Goal: Task Accomplishment & Management: Complete application form

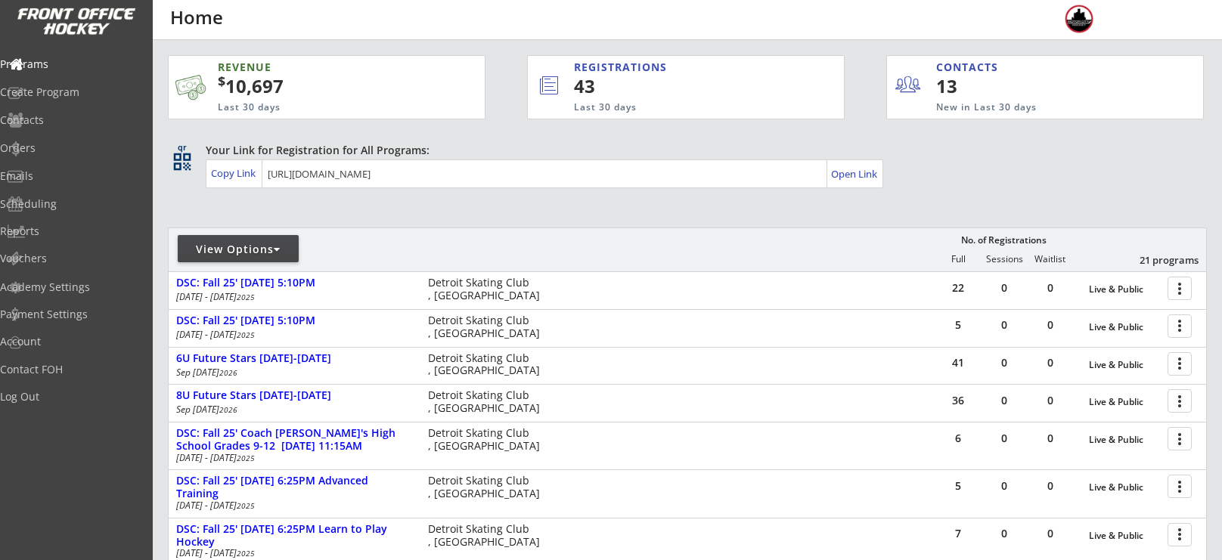
click at [266, 242] on div "View Options" at bounding box center [238, 249] width 121 height 15
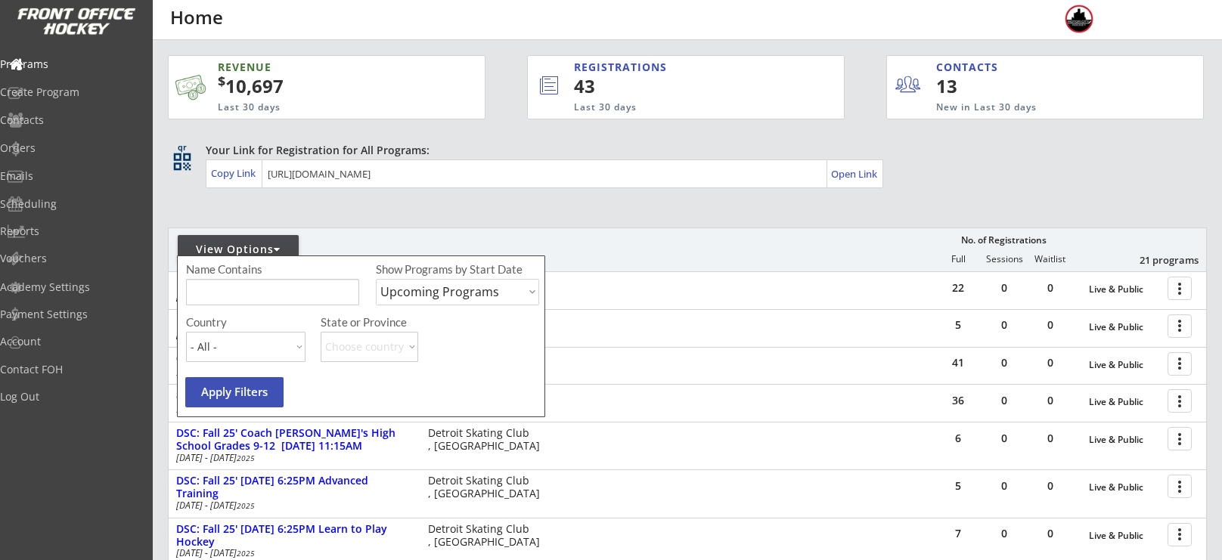
click at [443, 291] on select "Upcoming Programs Past Programs Specific Date Range" at bounding box center [457, 292] width 163 height 26
select select ""Past Programs""
click at [376, 279] on select "Upcoming Programs Past Programs Specific Date Range" at bounding box center [457, 292] width 163 height 26
click at [290, 286] on input "input" at bounding box center [272, 292] width 173 height 26
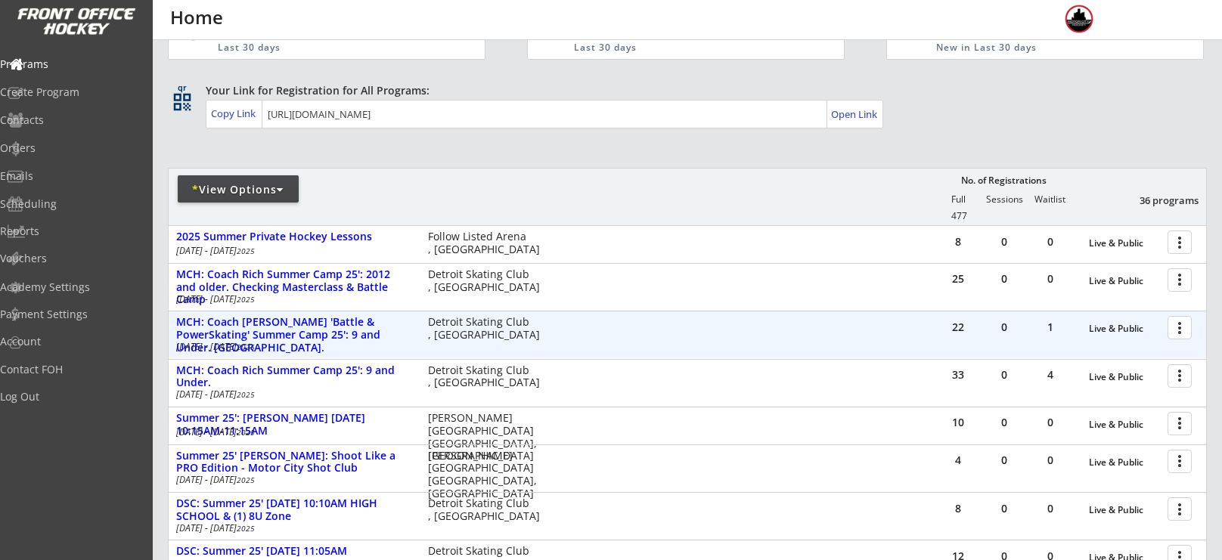
scroll to position [62, 0]
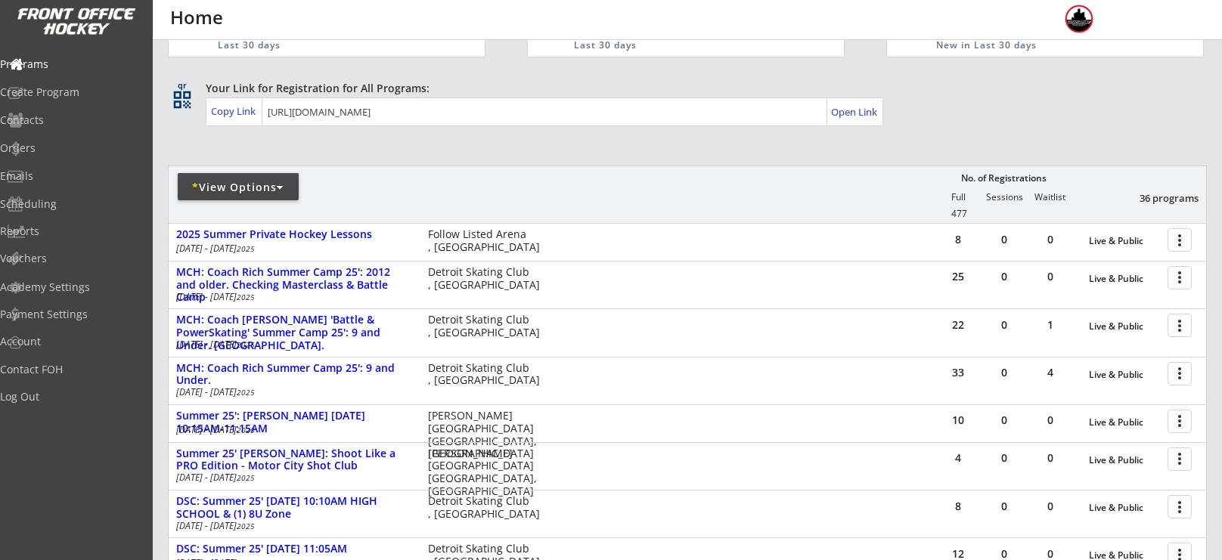
click at [234, 188] on div "* View Options" at bounding box center [238, 187] width 121 height 15
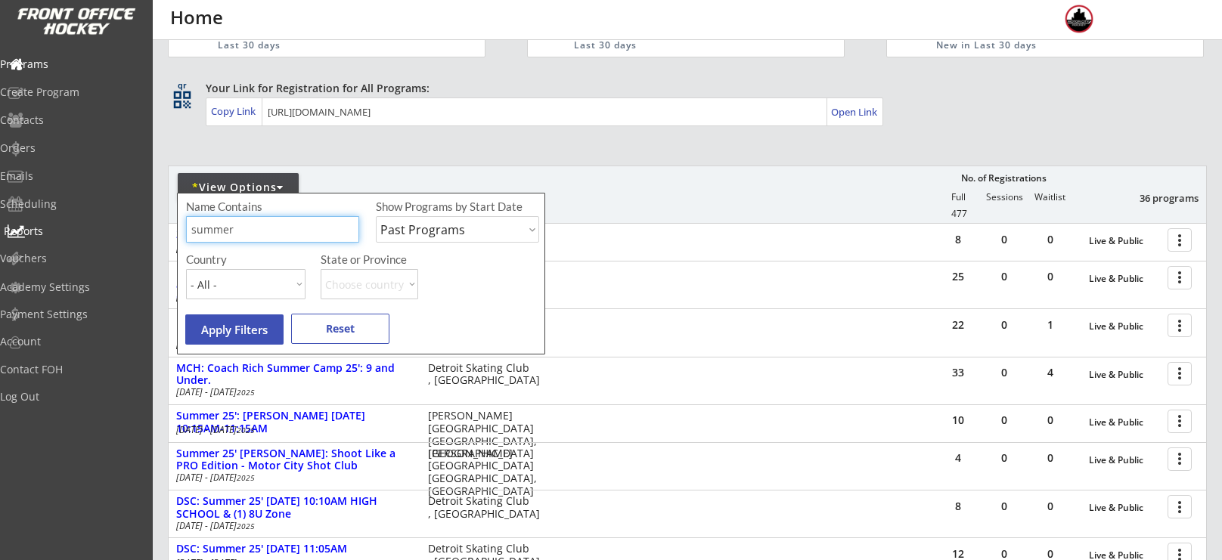
drag, startPoint x: 252, startPoint y: 229, endPoint x: 129, endPoint y: 227, distance: 124.0
click at [129, 227] on body "REVENUE $ 10,697 Last 30 days REGISTRATIONS 43 Last 30 days CONTACTS 13 New in …" at bounding box center [611, 218] width 1222 height 560
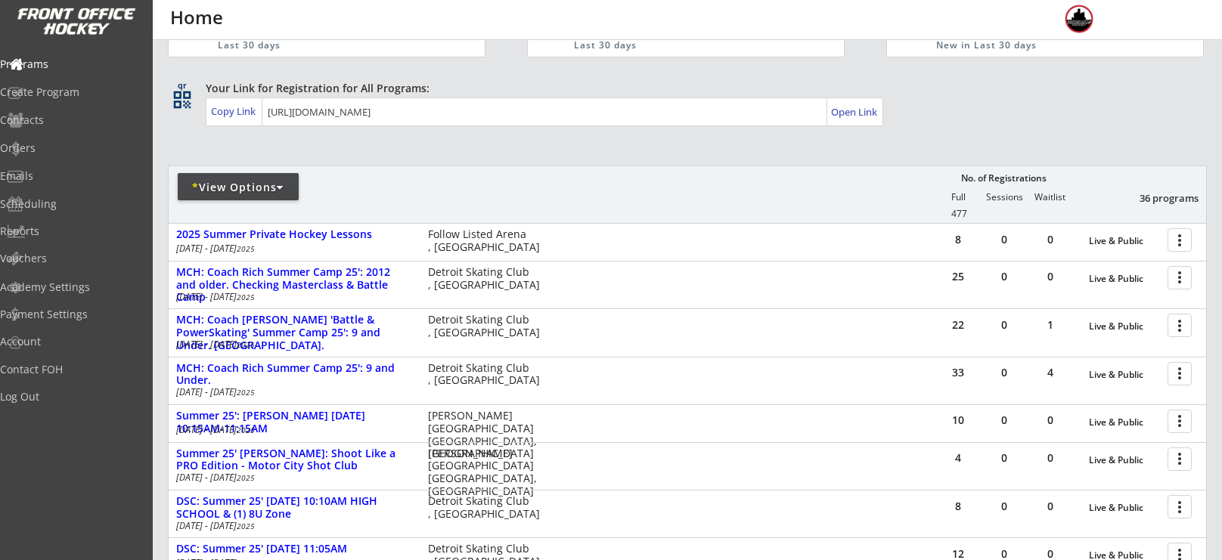
click at [274, 187] on div "* View Options" at bounding box center [238, 187] width 121 height 15
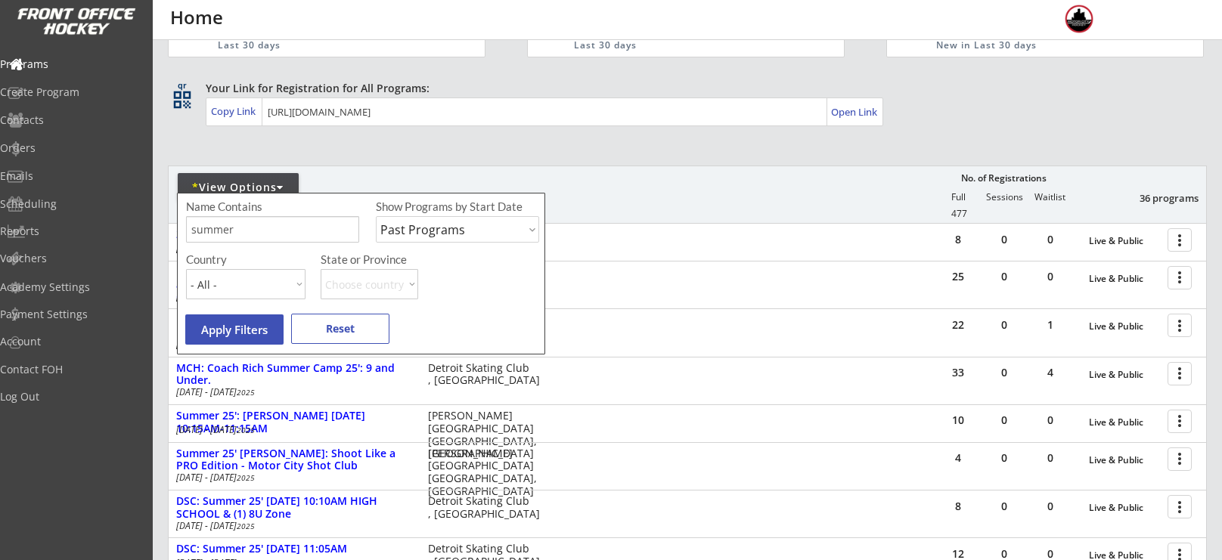
click at [274, 230] on input "input" at bounding box center [272, 229] width 173 height 26
type input "s"
type input "camp"
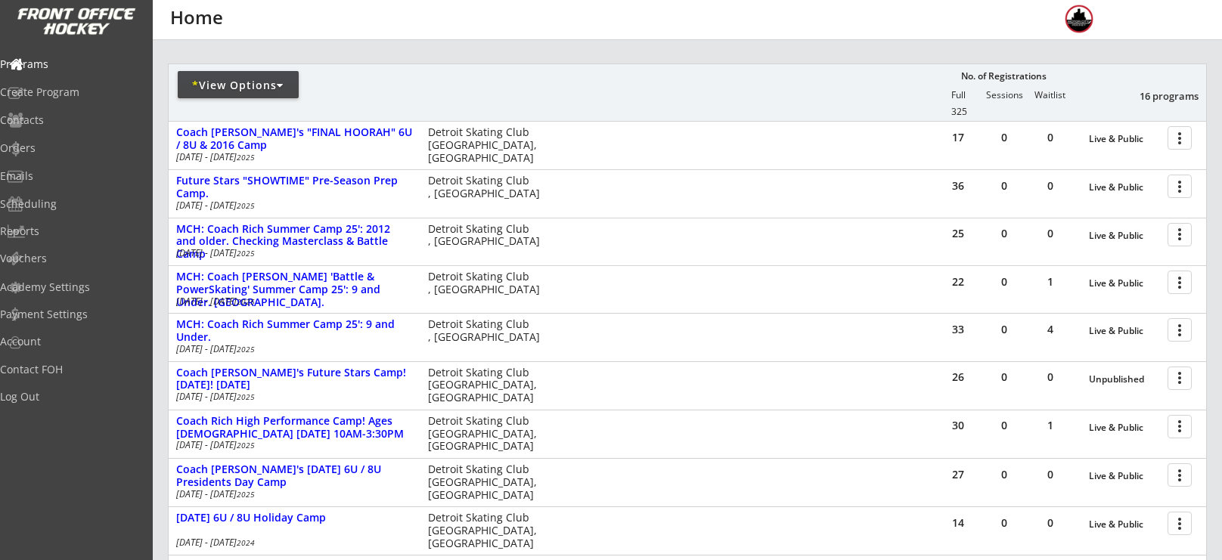
scroll to position [166, 0]
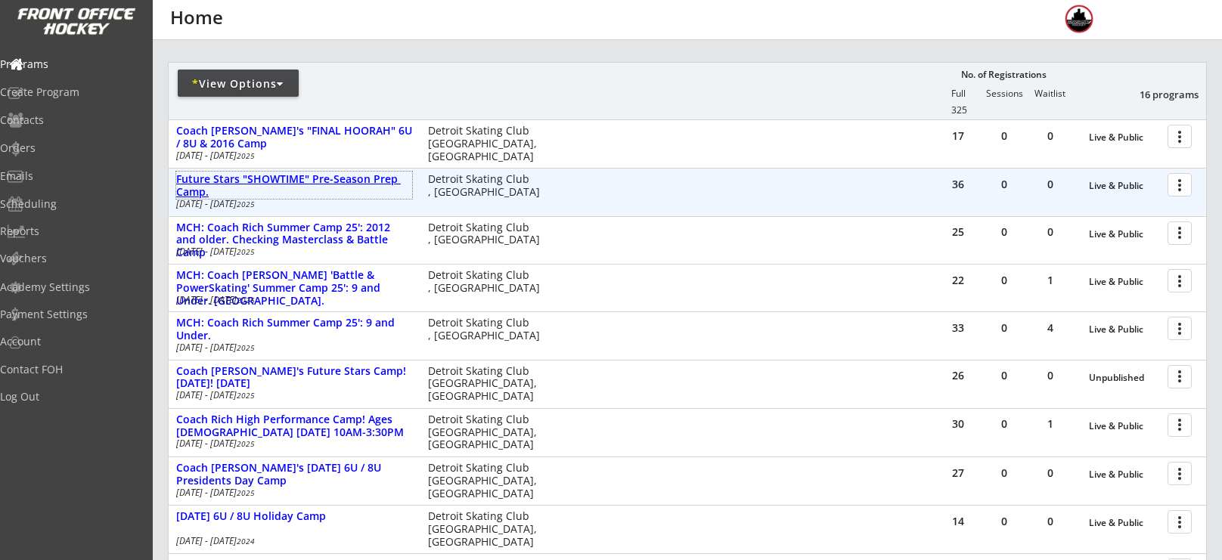
click at [374, 183] on div "Future Stars "SHOWTIME" Pre-Season Prep Camp." at bounding box center [294, 186] width 236 height 26
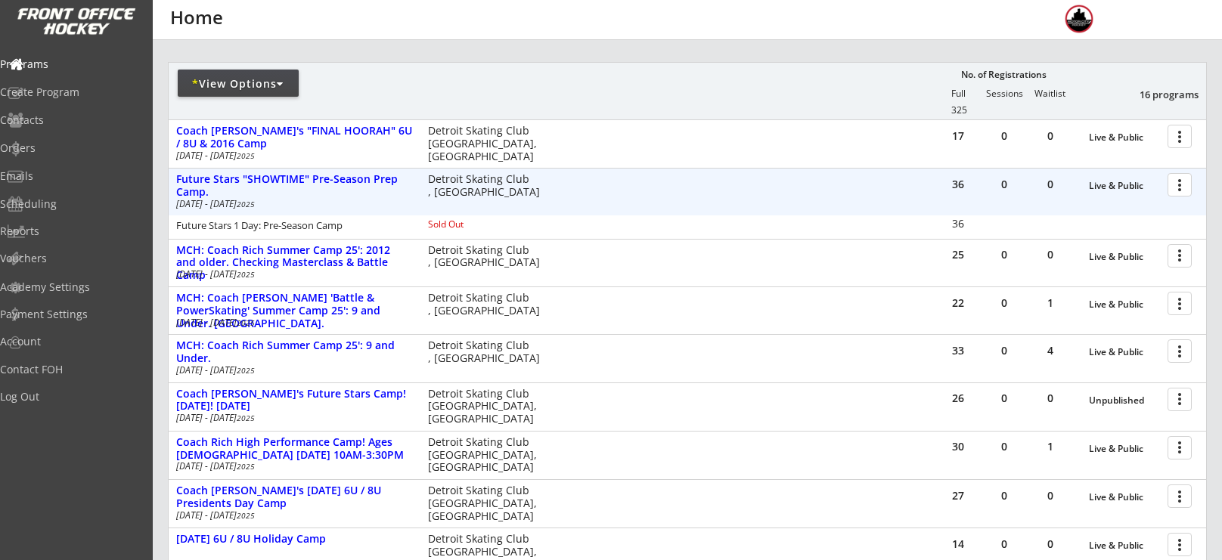
click at [1176, 191] on div at bounding box center [1182, 184] width 26 height 26
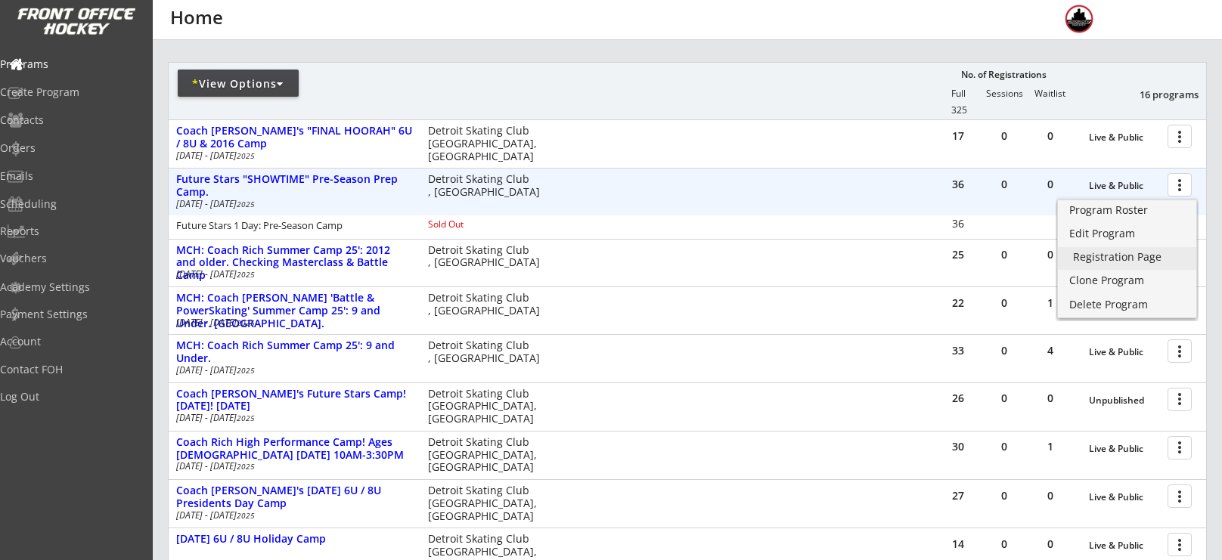
click at [1108, 255] on div "Registration Page" at bounding box center [1127, 257] width 108 height 11
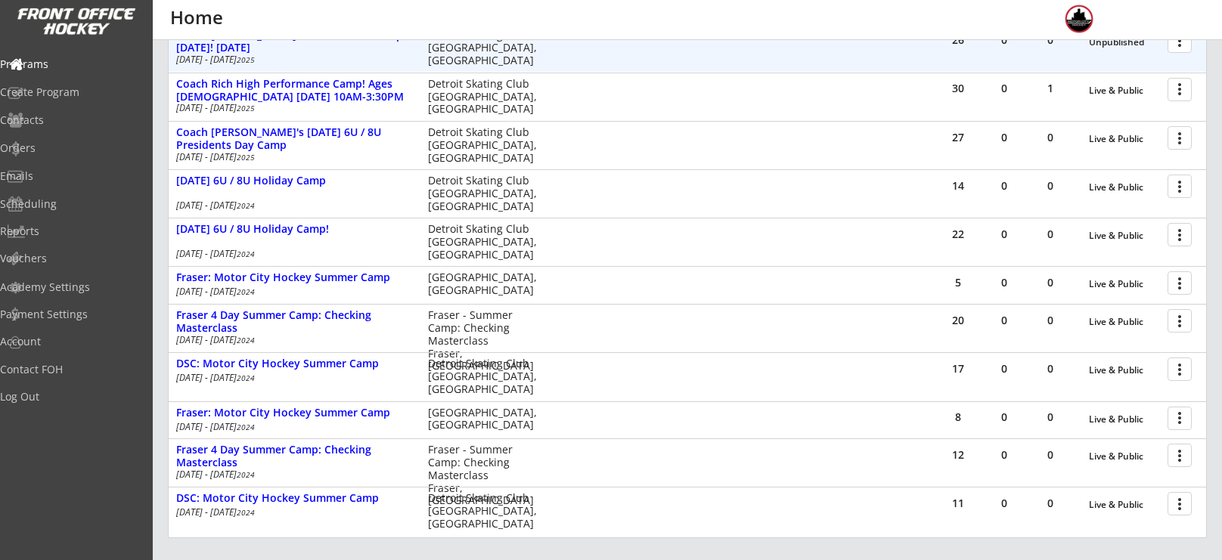
scroll to position [528, 0]
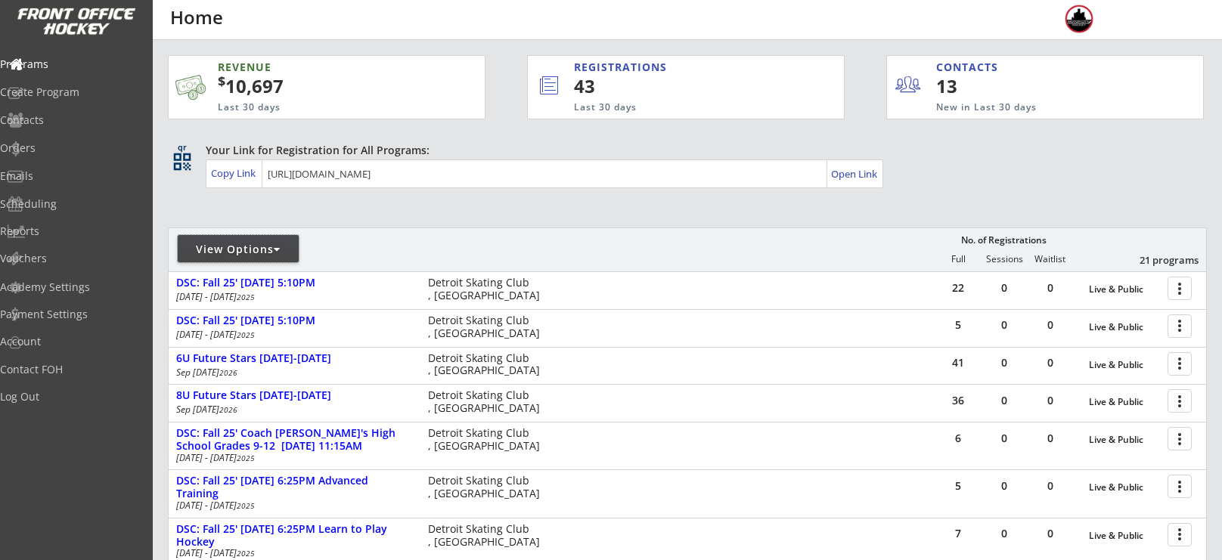
click at [265, 260] on div "View Options" at bounding box center [238, 248] width 121 height 27
select select ""Upcoming Programs""
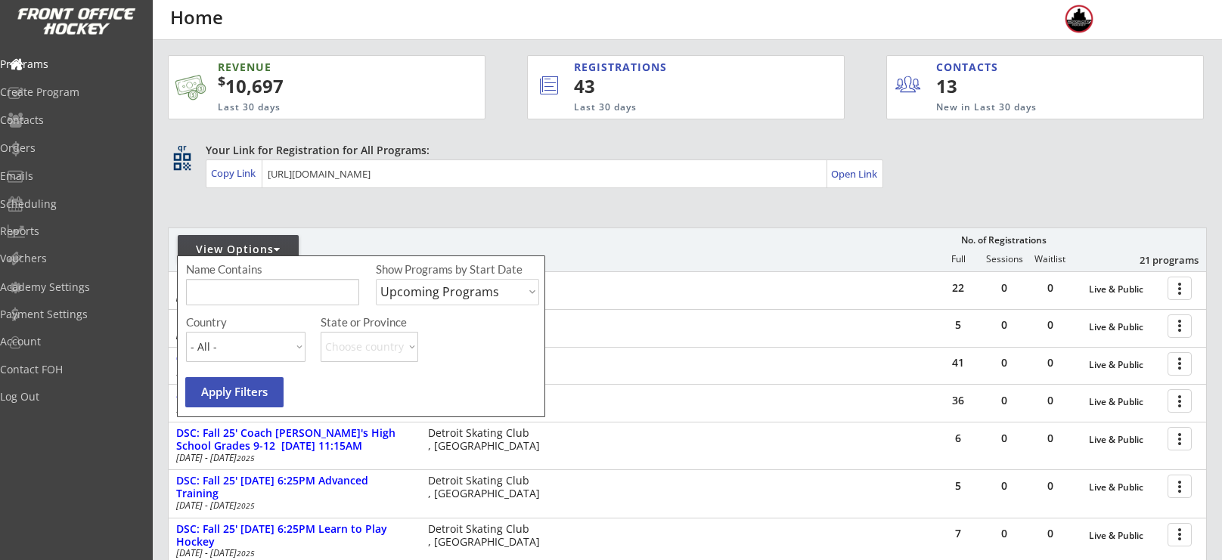
click at [288, 294] on input "input" at bounding box center [272, 292] width 173 height 26
type input "[DATE]"
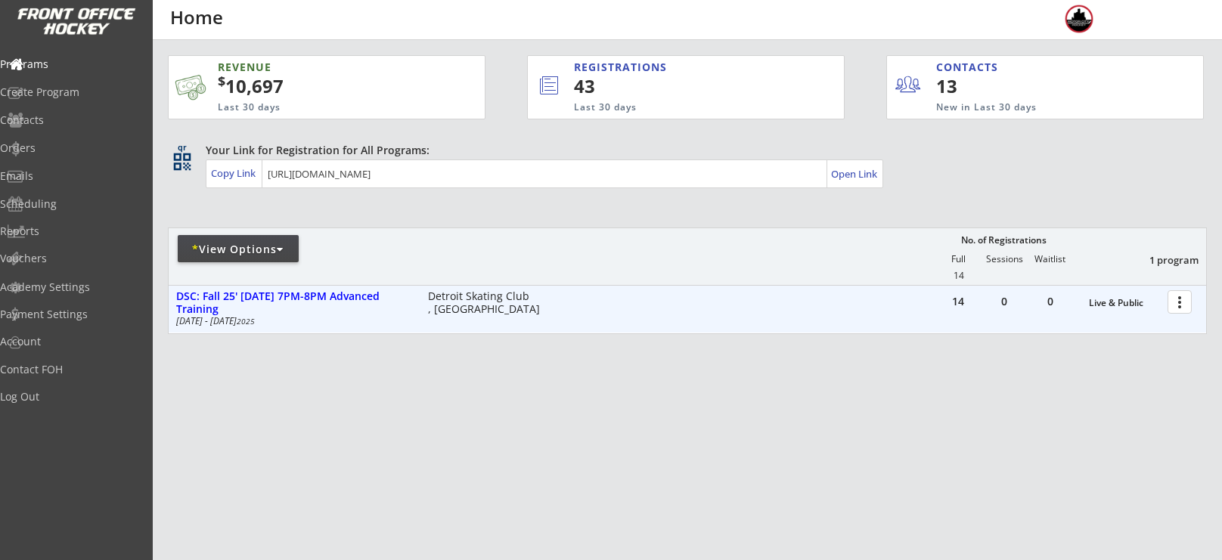
click at [1182, 296] on div at bounding box center [1182, 301] width 26 height 26
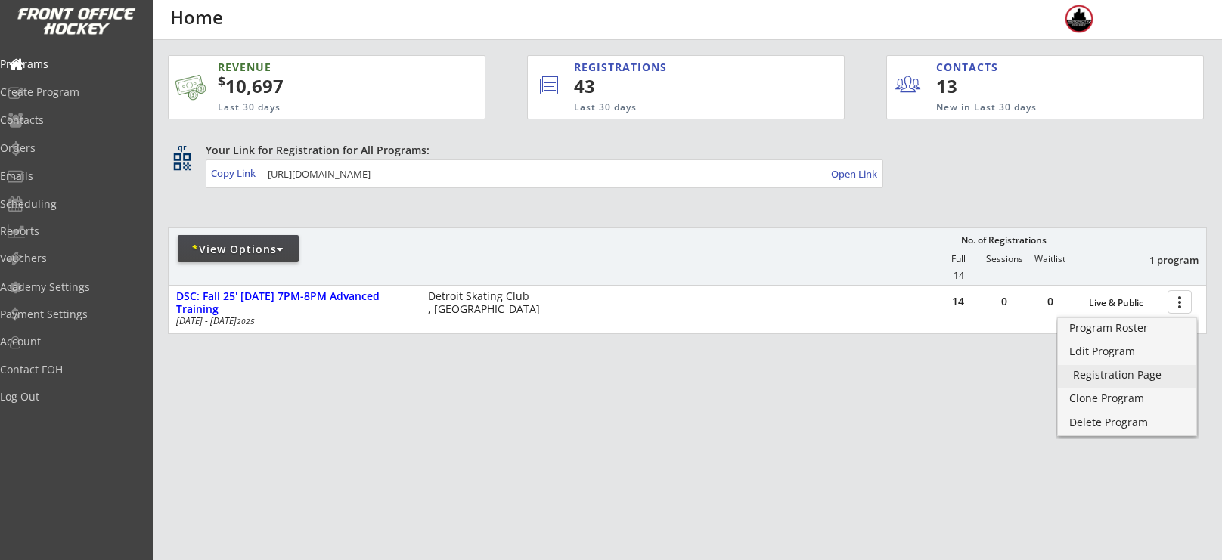
click at [1114, 370] on div "Registration Page" at bounding box center [1127, 375] width 108 height 11
click at [88, 98] on div "Create Program" at bounding box center [72, 92] width 136 height 11
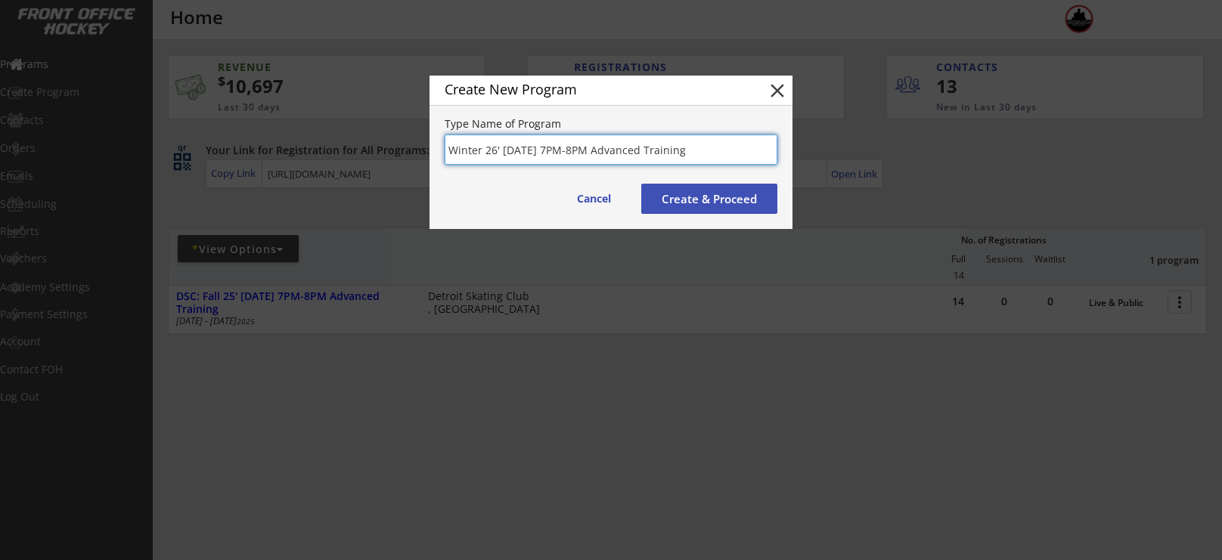
type input "Winter 26' [DATE] 7PM-8PM Advanced Training"
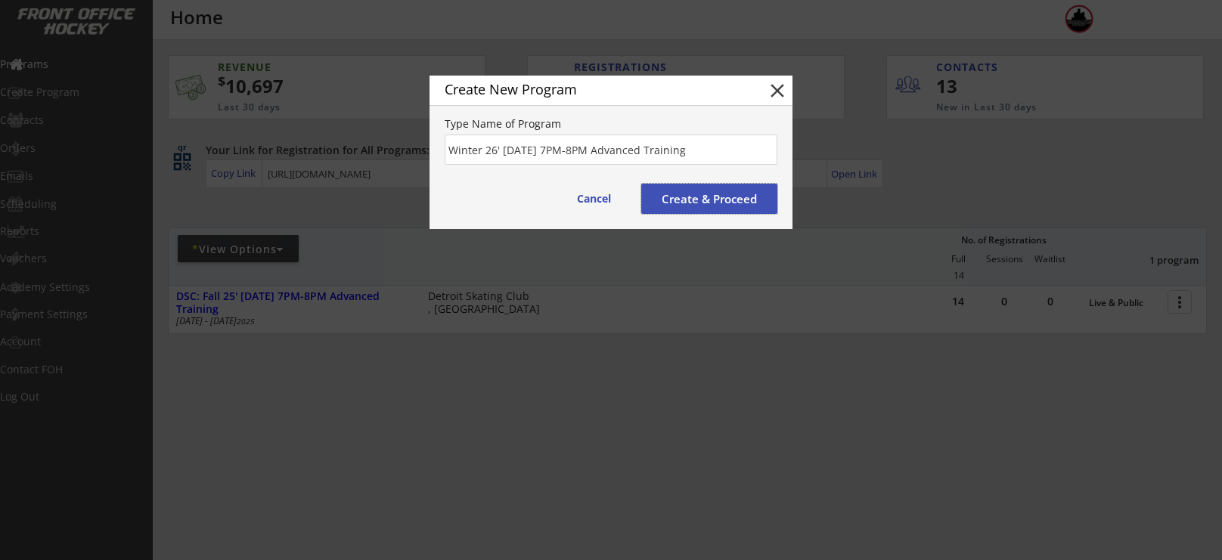
click at [710, 198] on button "Create & Proceed" at bounding box center [709, 199] width 136 height 30
